Goal: Task Accomplishment & Management: Manage account settings

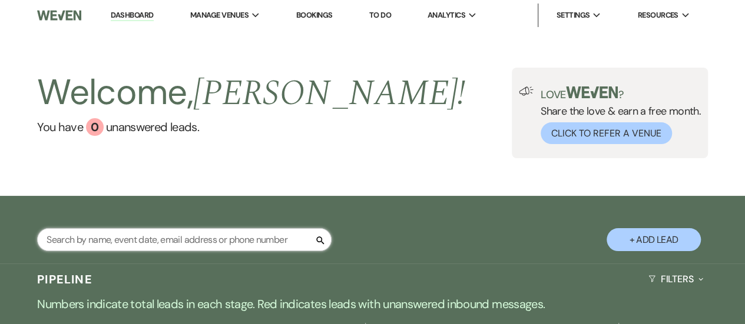
click at [207, 244] on input "text" at bounding box center [184, 239] width 294 height 23
type input "[PERSON_NAME]"
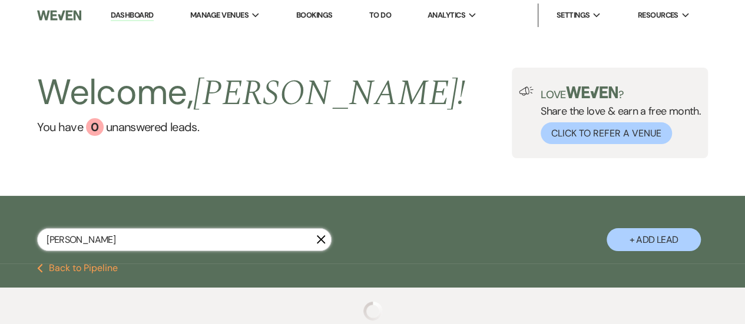
select select "8"
select select "5"
select select "8"
select select "7"
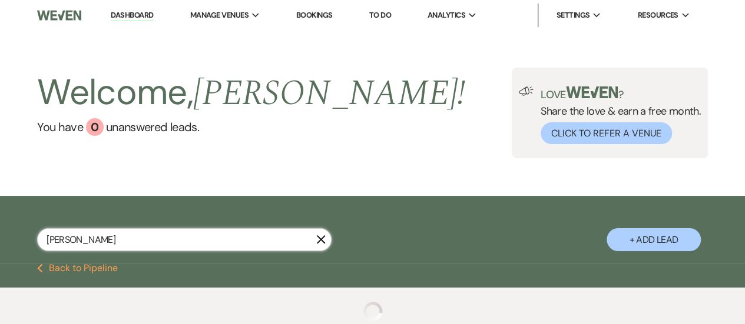
select select "8"
select select "5"
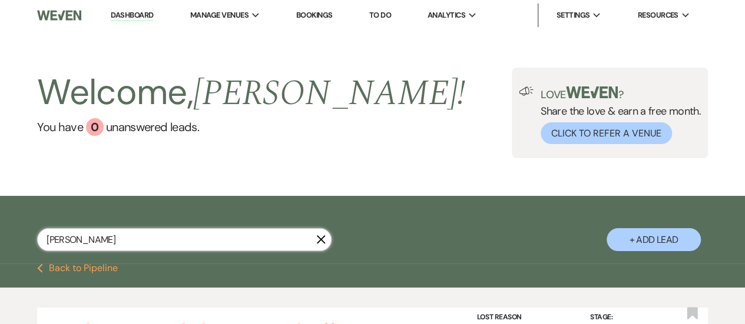
type input "[PERSON_NAME]"
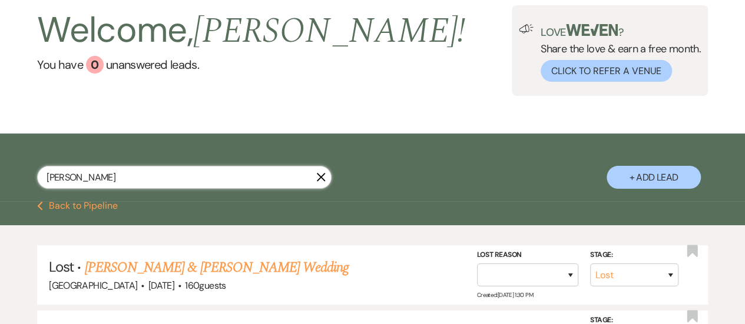
scroll to position [118, 0]
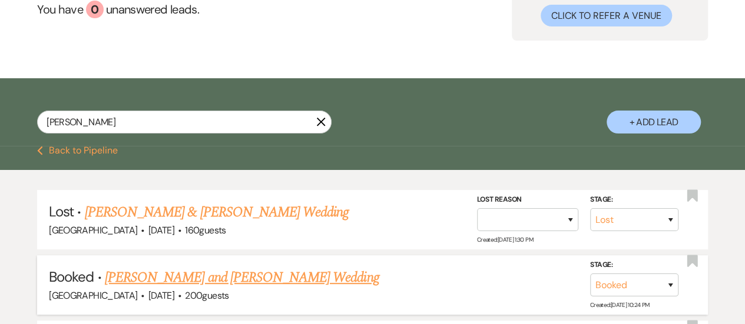
click at [233, 279] on link "[PERSON_NAME] and [PERSON_NAME] Wedding" at bounding box center [242, 277] width 274 height 21
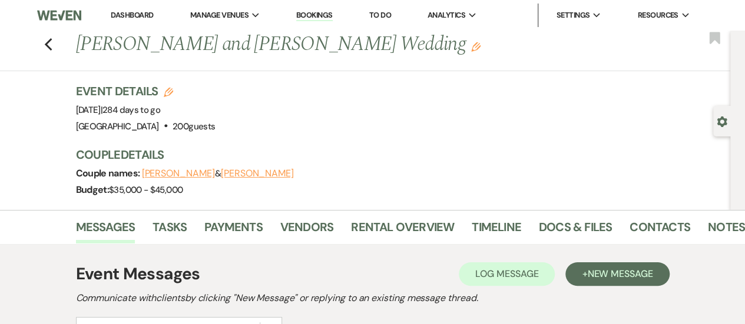
click at [262, 171] on button "[PERSON_NAME]" at bounding box center [257, 173] width 73 height 9
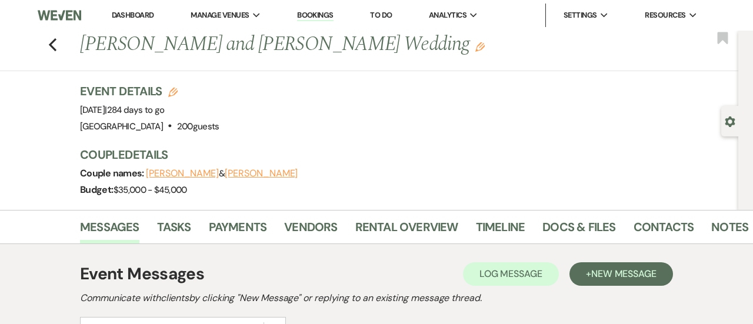
select select "1"
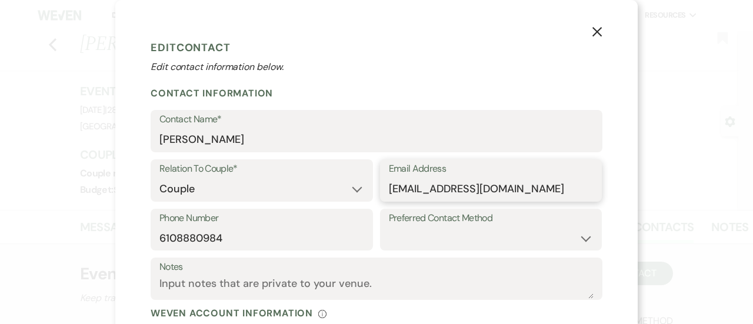
click at [484, 192] on input "[EMAIL_ADDRESS][DOMAIN_NAME]" at bounding box center [491, 189] width 205 height 23
click at [592, 26] on button "X" at bounding box center [598, 31] width 18 height 21
